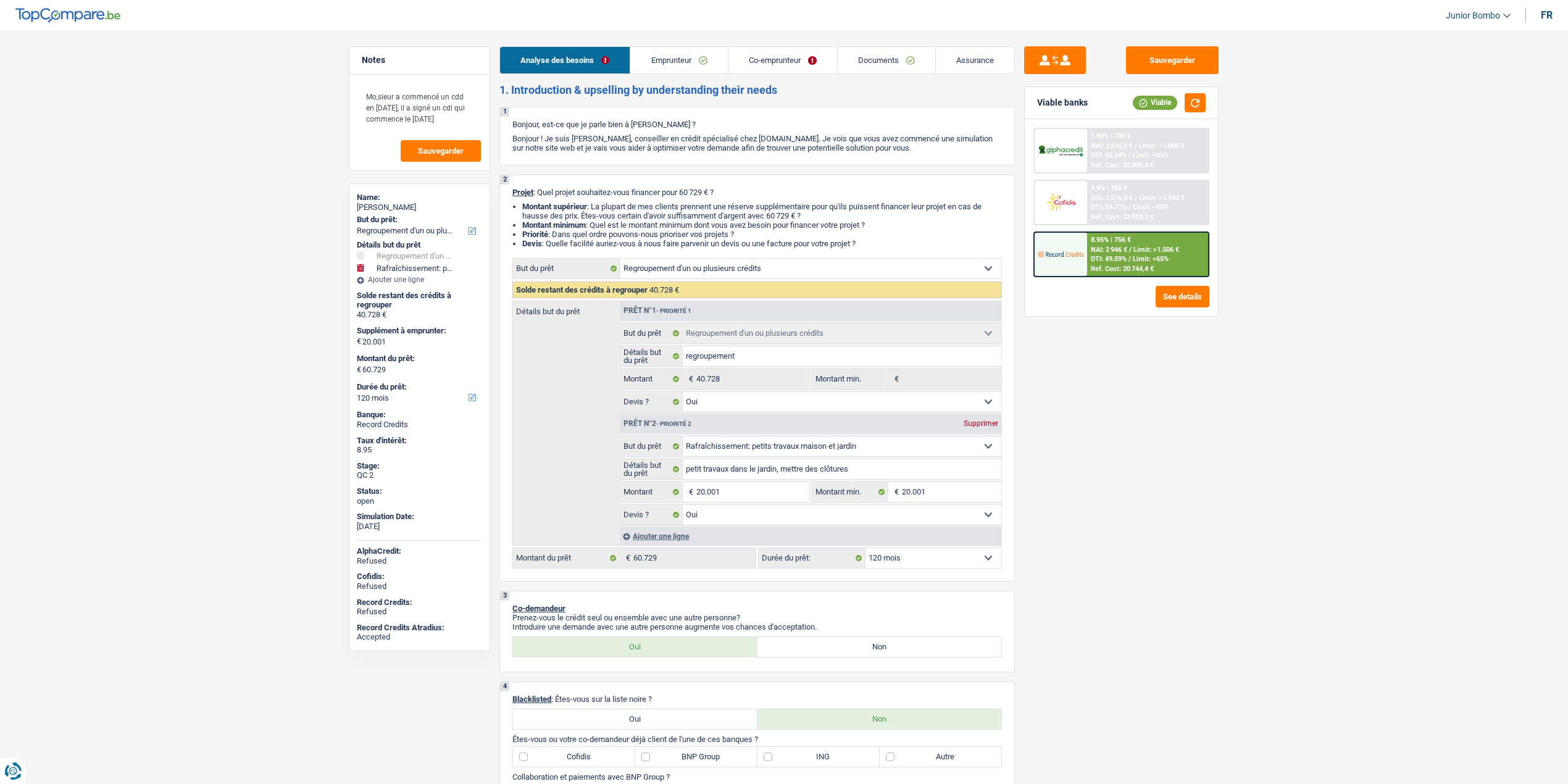
select select "refinancing"
select select "houseOrGarden"
select select "120"
select select "refinancing"
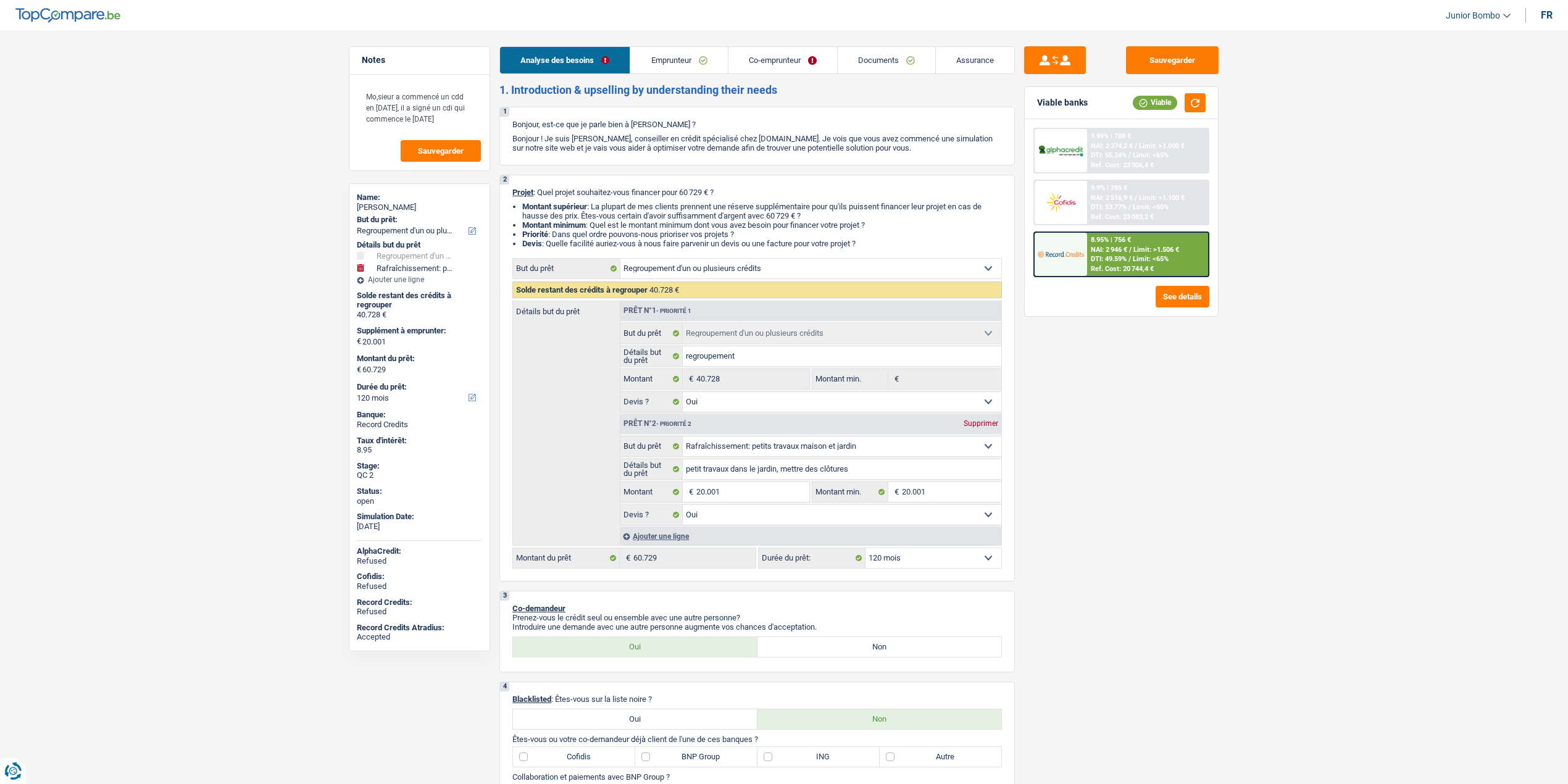
select select "refinancing"
select select "yes"
select select "houseOrGarden"
select select "yes"
select select "120"
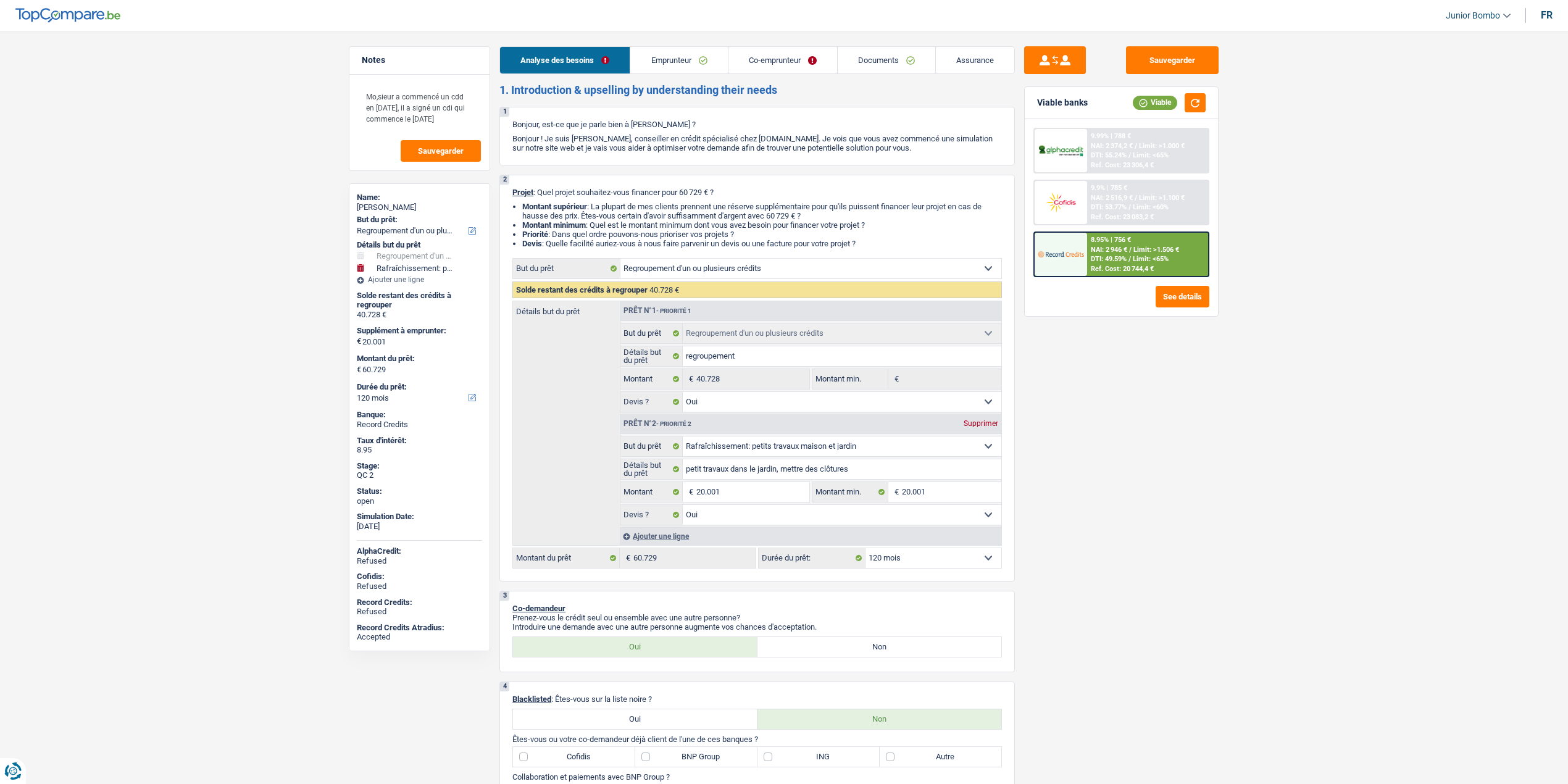
select select "privateEmployee"
select select "publicEmployee"
select select "netSalary"
select select "mealVouchers"
select select "netSalary"
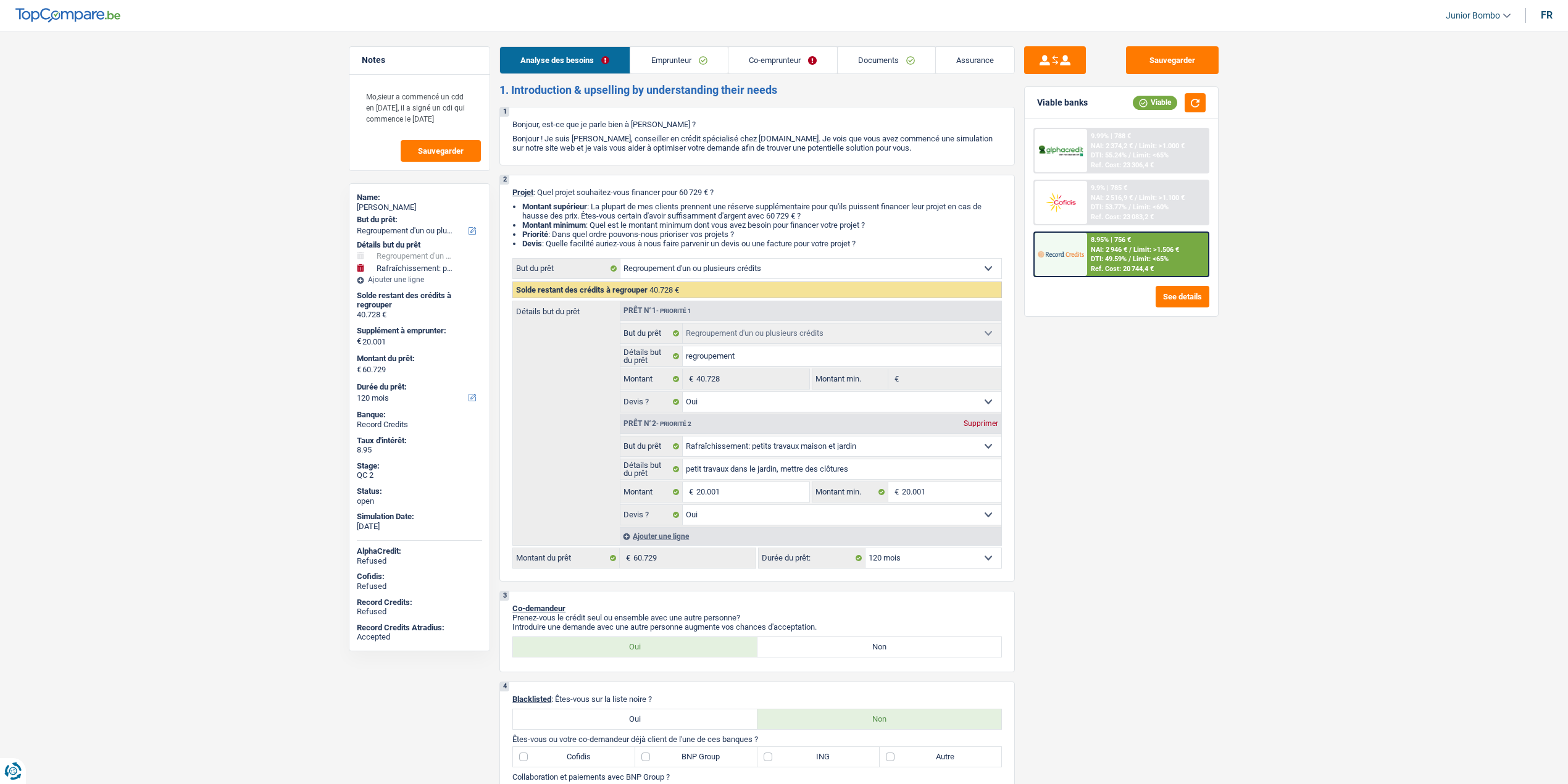
select select "other"
select select "mealVouchers"
select select "ownerWithMortgage"
select select "mortgage"
select select "300"
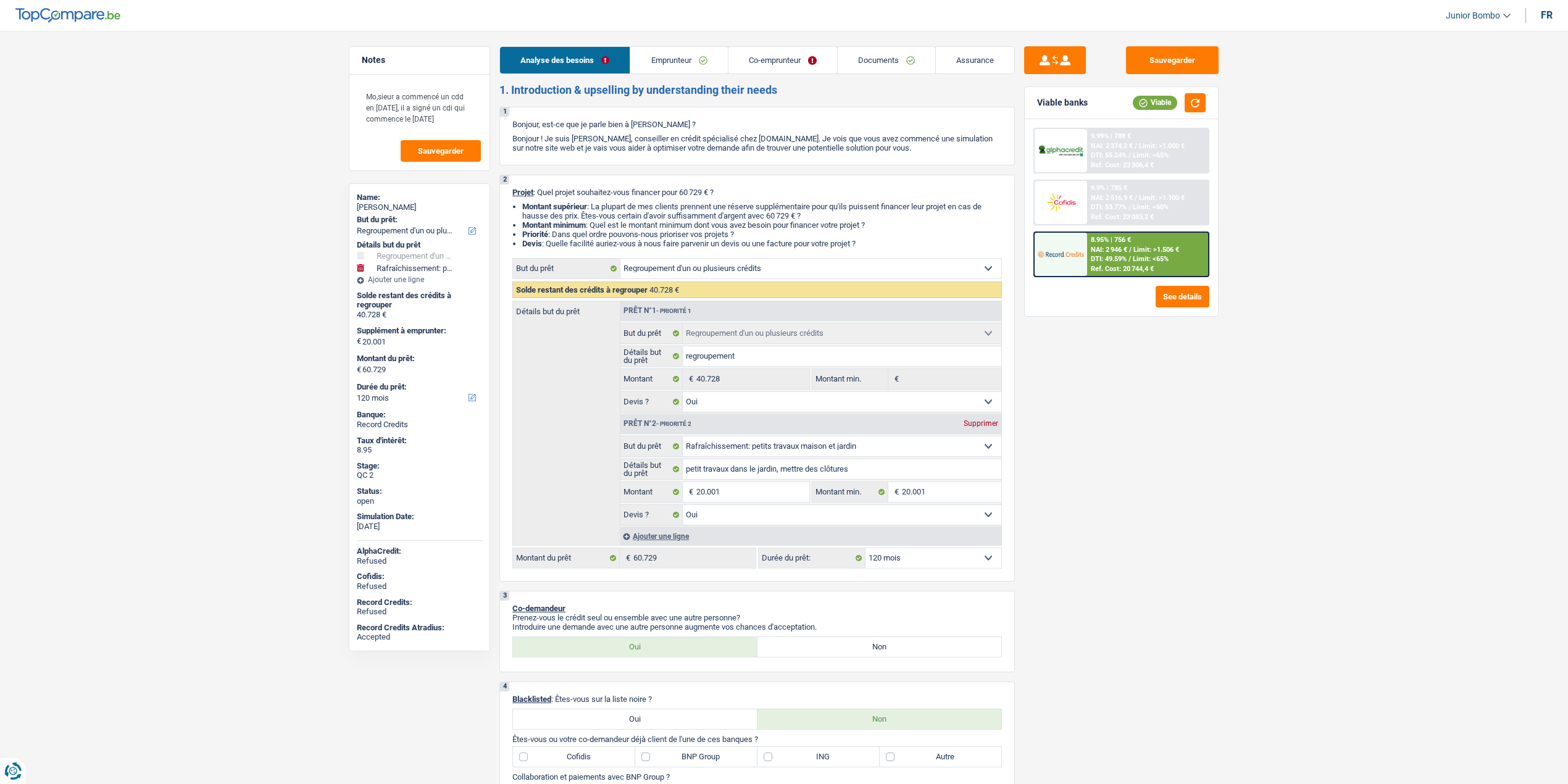
select select "carLoan"
select select "72"
select select "renovationLoan"
select select "120"
select select "carLoan"
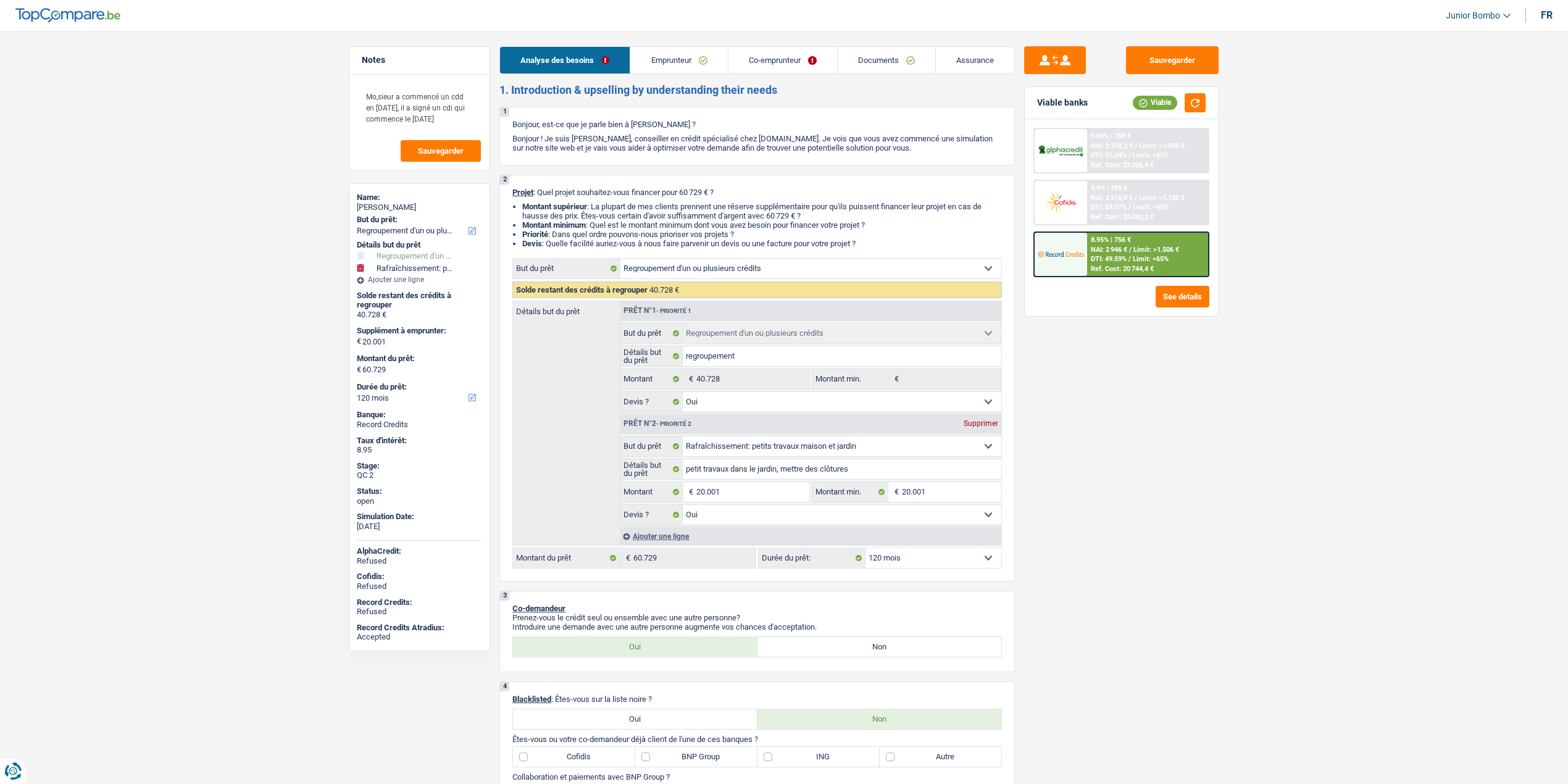
select select "60"
select select "renovationLoan"
select select "120"
select select "personalLoan"
select select "hobbies"
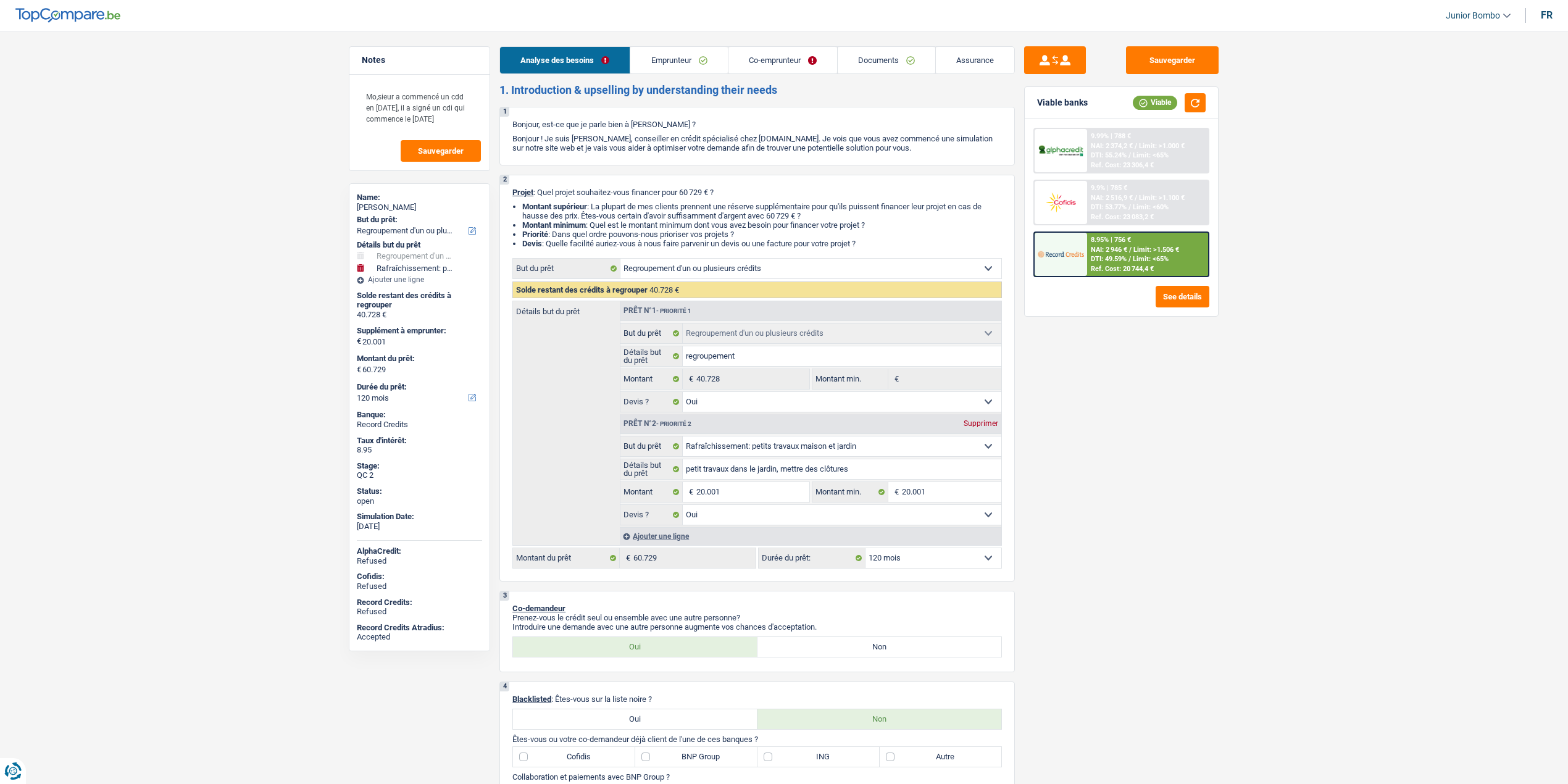
select select "18"
select select "personalLoan"
select select "hobbies"
select select "60"
select select "refinancing"
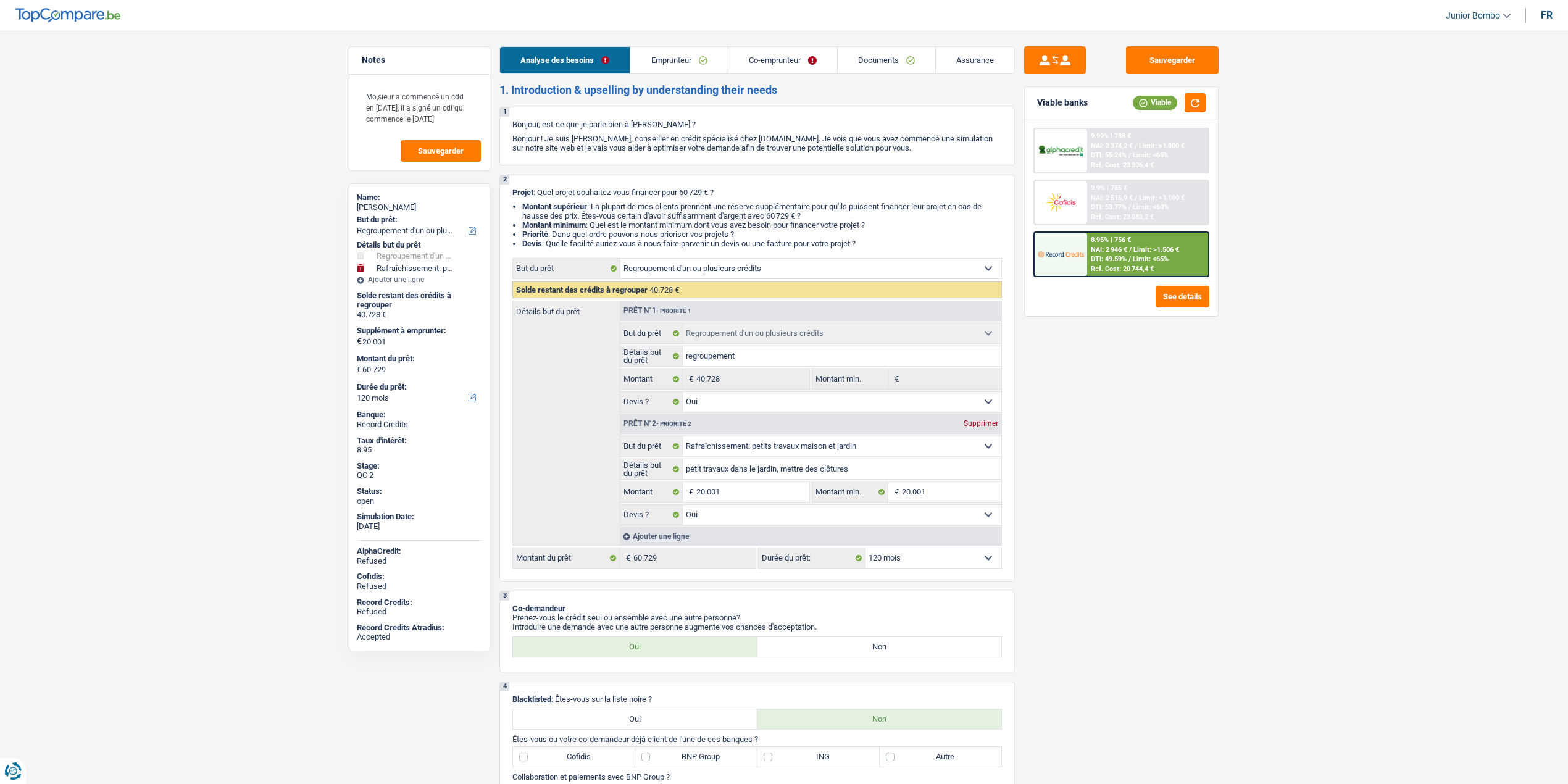
select select "refinancing"
select select "yes"
select select "houseOrGarden"
select select "yes"
select select "120"
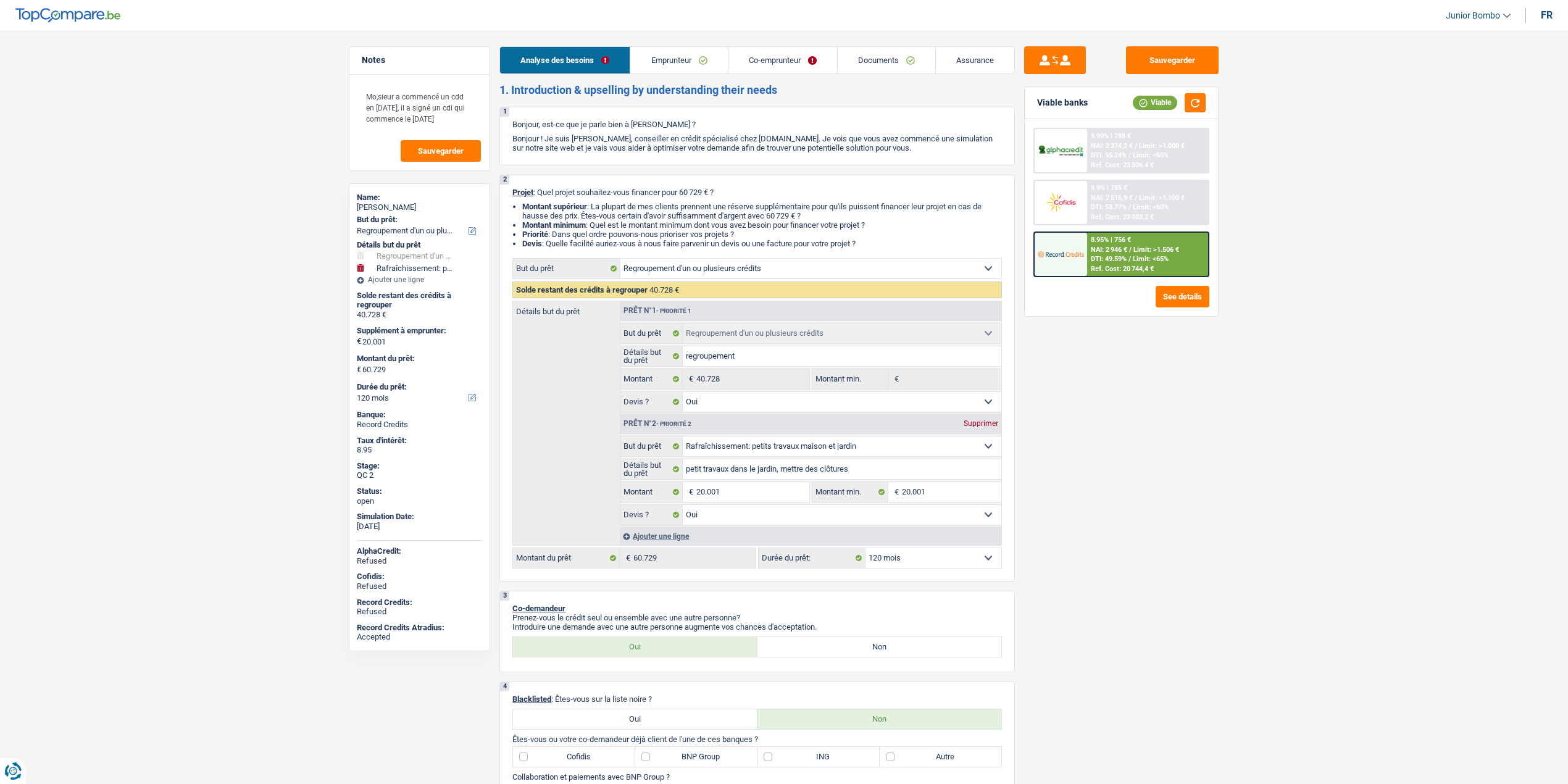
select select "ownerWithMortgage"
select select "BE"
select select "mortgage"
select select "300"
select select "carLoan"
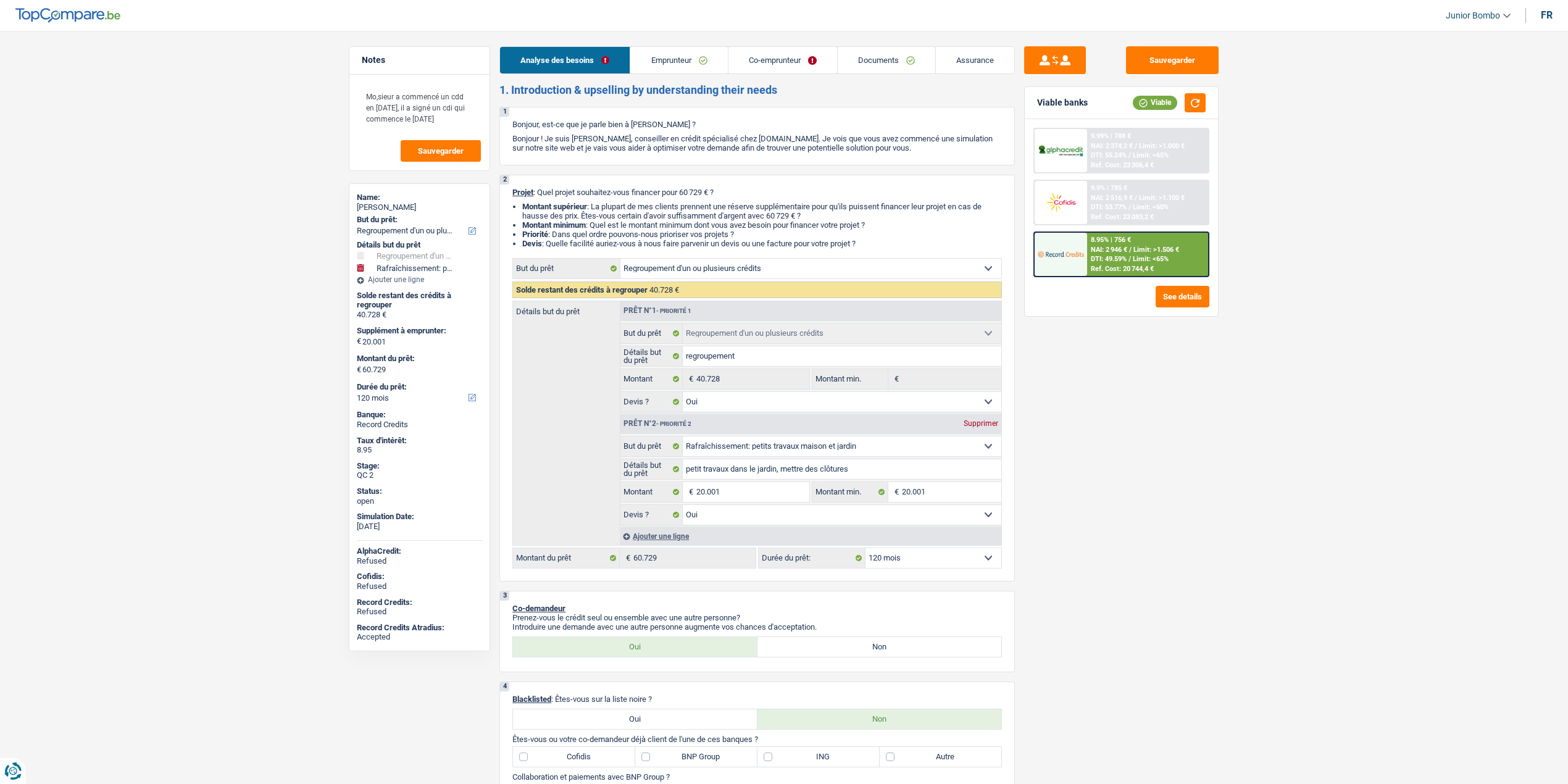
select select "72"
select select "renovationLoan"
select select "120"
select select "carLoan"
select select "60"
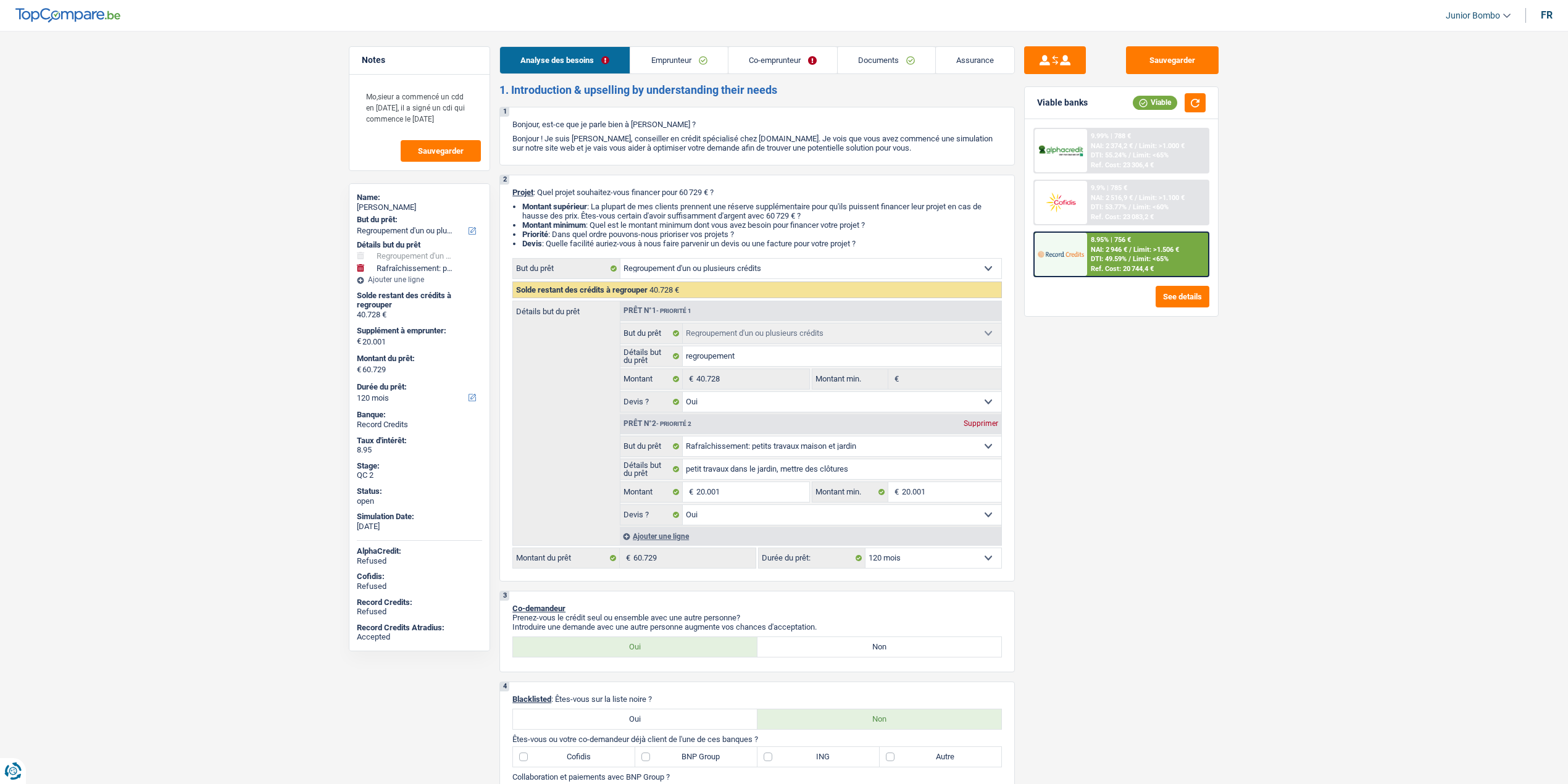
select select "renovationLoan"
select select "120"
select select "personalLoan"
select select "hobbies"
select select "18"
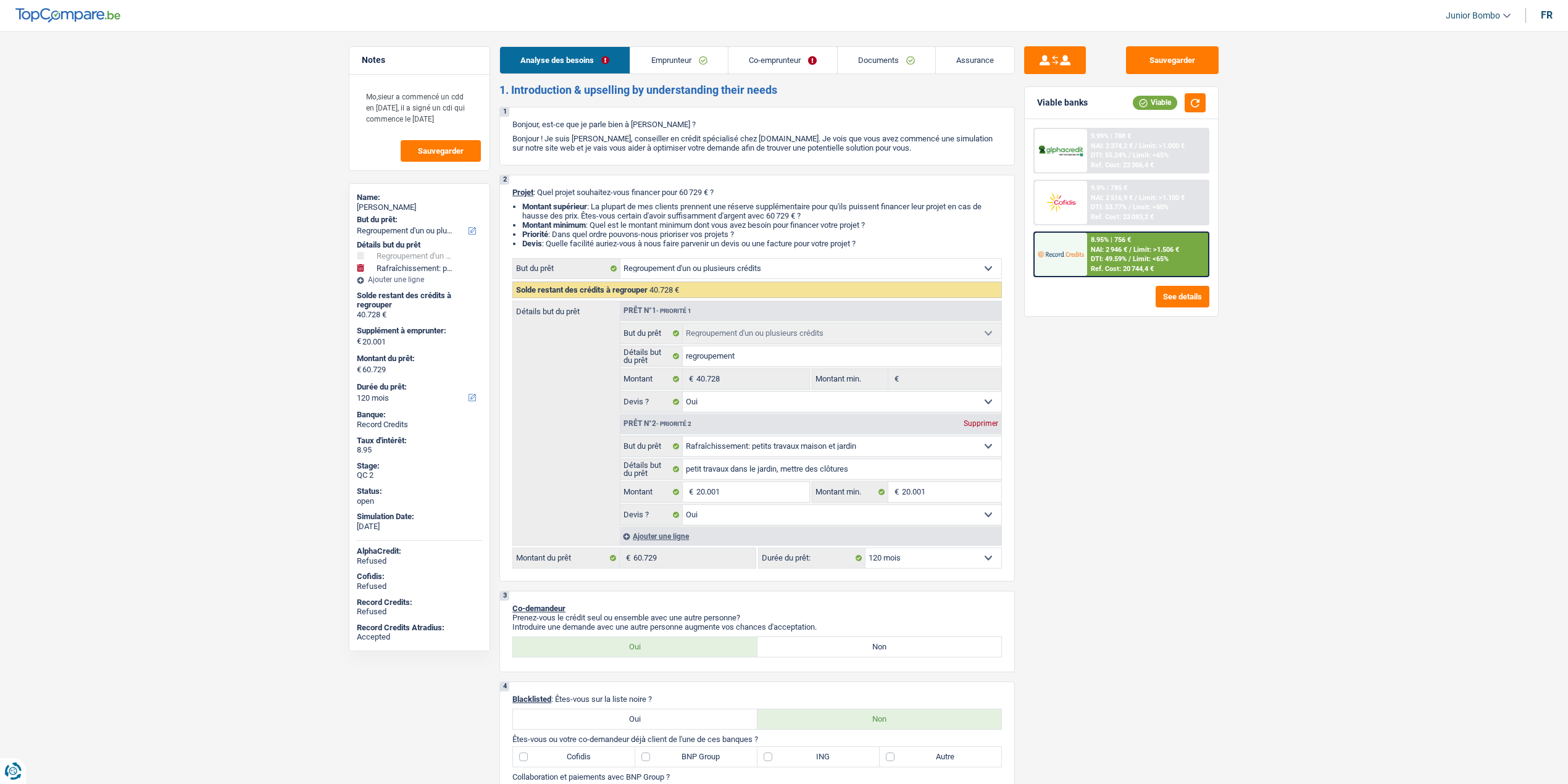
select select "personalLoan"
select select "hobbies"
select select "60"
click at [674, 56] on link "Emprunteur" at bounding box center [678, 60] width 97 height 26
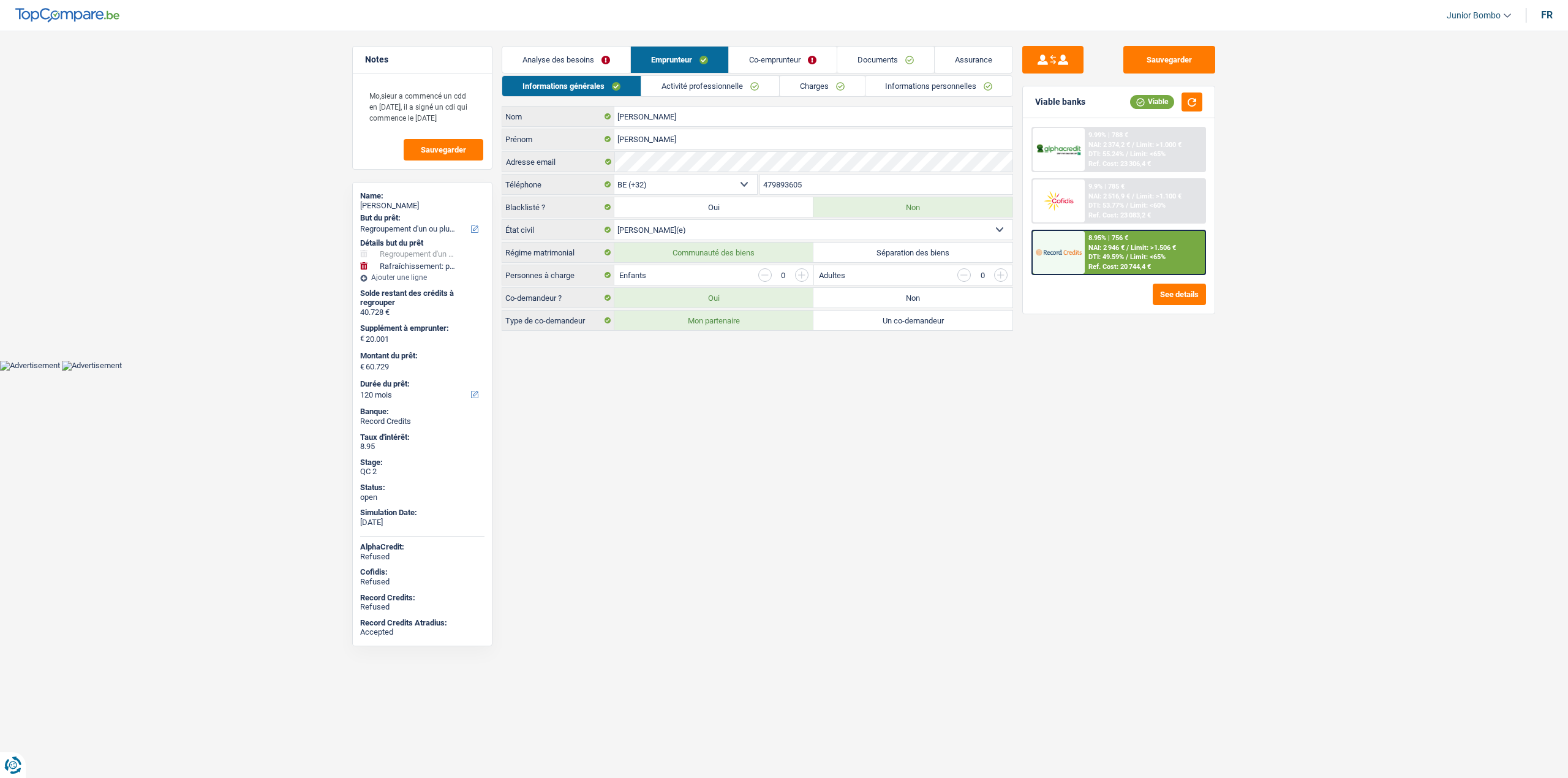
click at [814, 81] on link "Charges" at bounding box center [822, 86] width 85 height 20
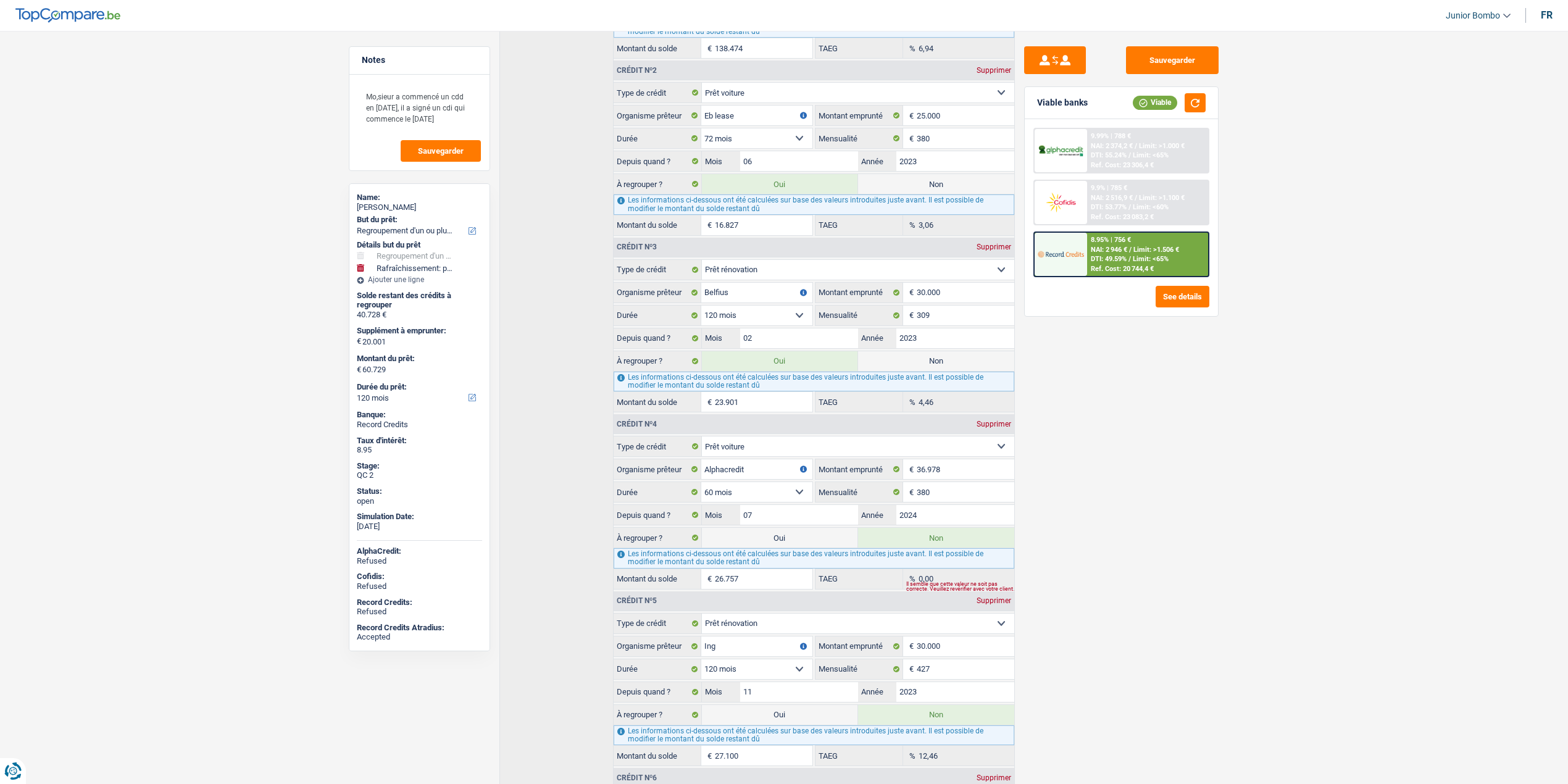
scroll to position [411, 0]
